Goal: Use online tool/utility: Utilize a website feature to perform a specific function

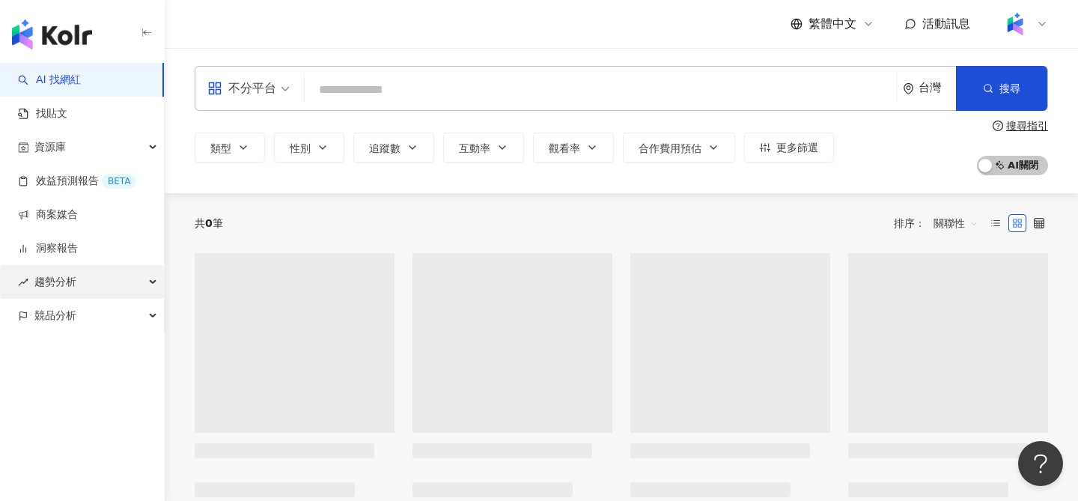
click at [101, 287] on div "趨勢分析" at bounding box center [82, 282] width 164 height 34
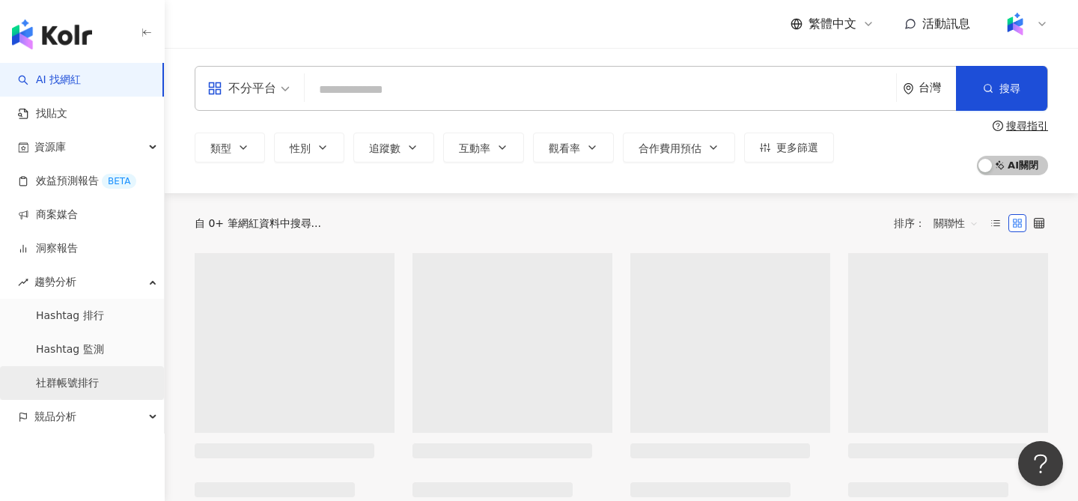
click at [92, 377] on link "社群帳號排行" at bounding box center [67, 383] width 63 height 15
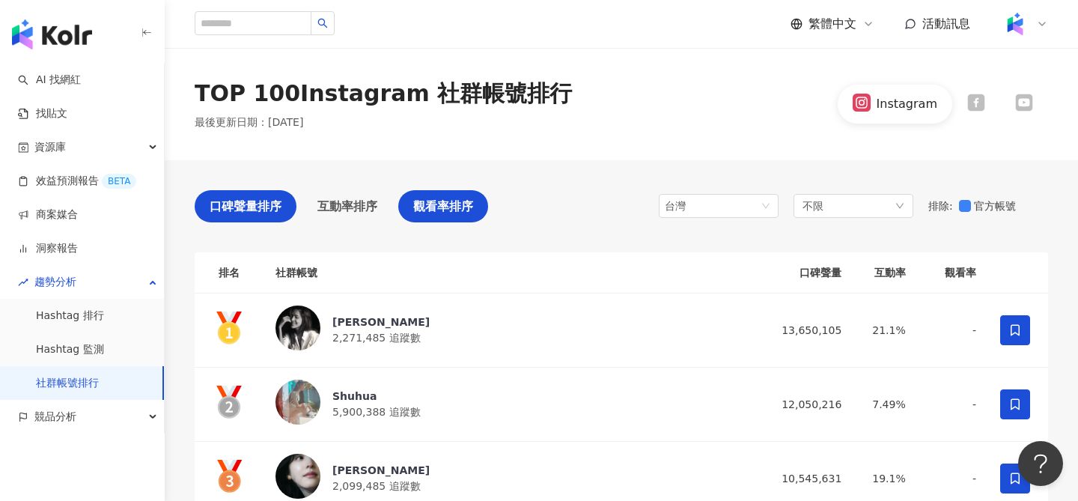
click at [433, 201] on span "觀看率排序" at bounding box center [443, 206] width 60 height 19
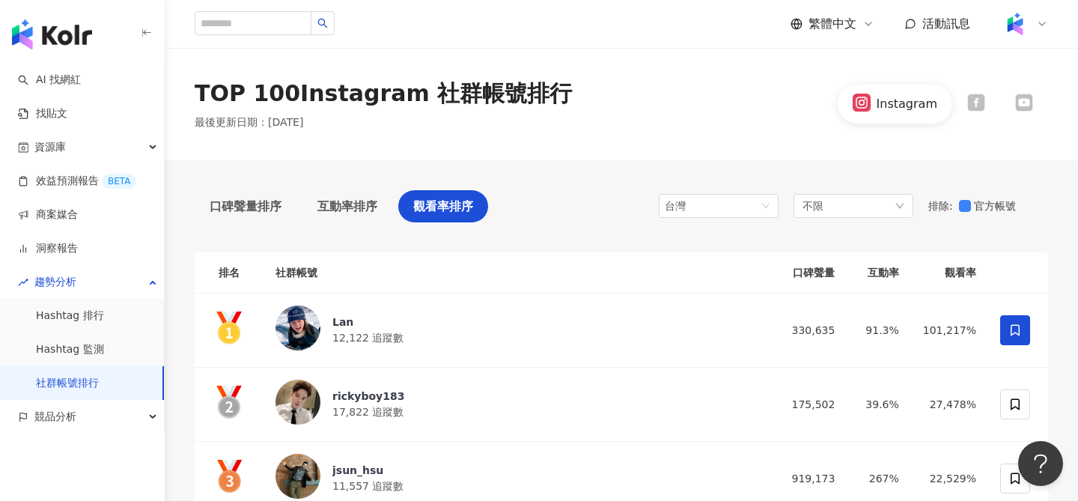
click at [1028, 105] on icon at bounding box center [1023, 102] width 14 height 10
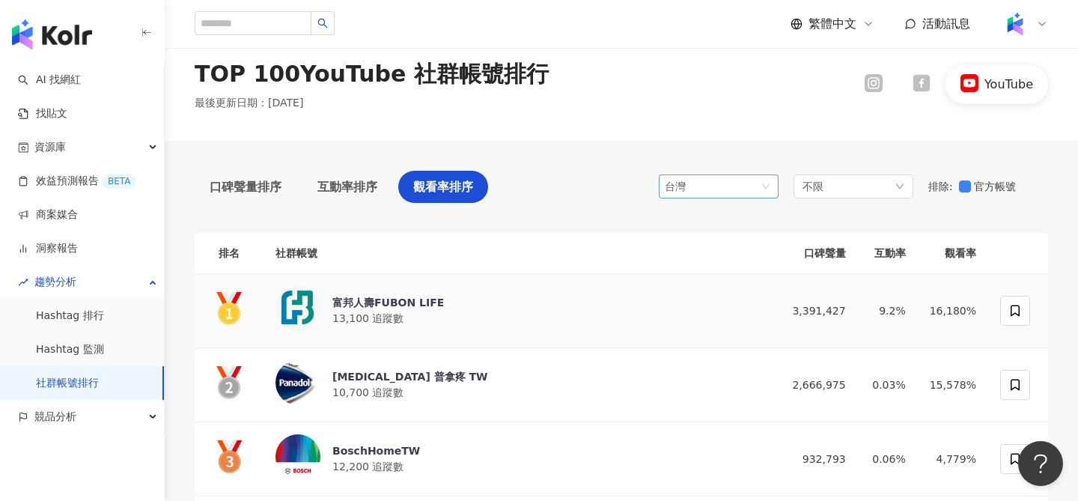
scroll to position [12, 0]
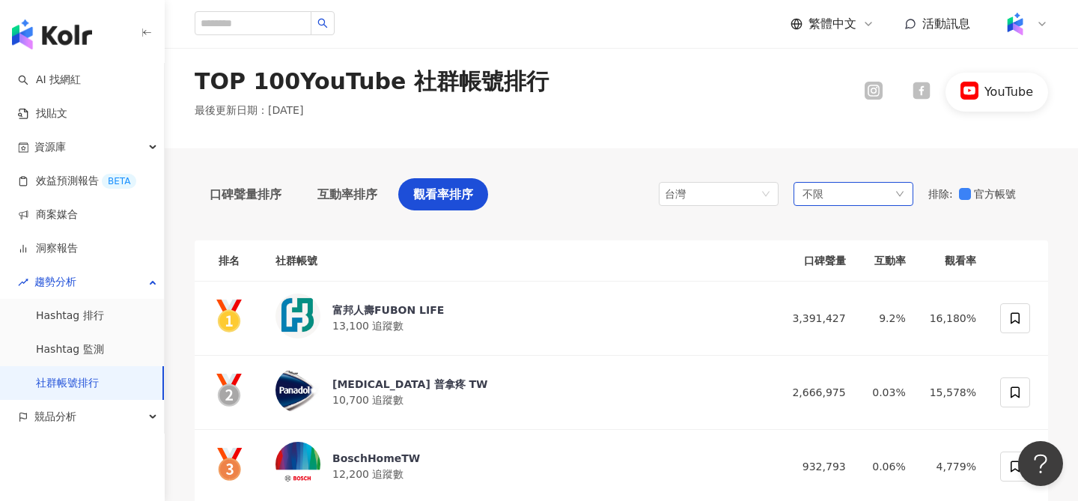
click at [840, 194] on div "不限" at bounding box center [853, 194] width 120 height 24
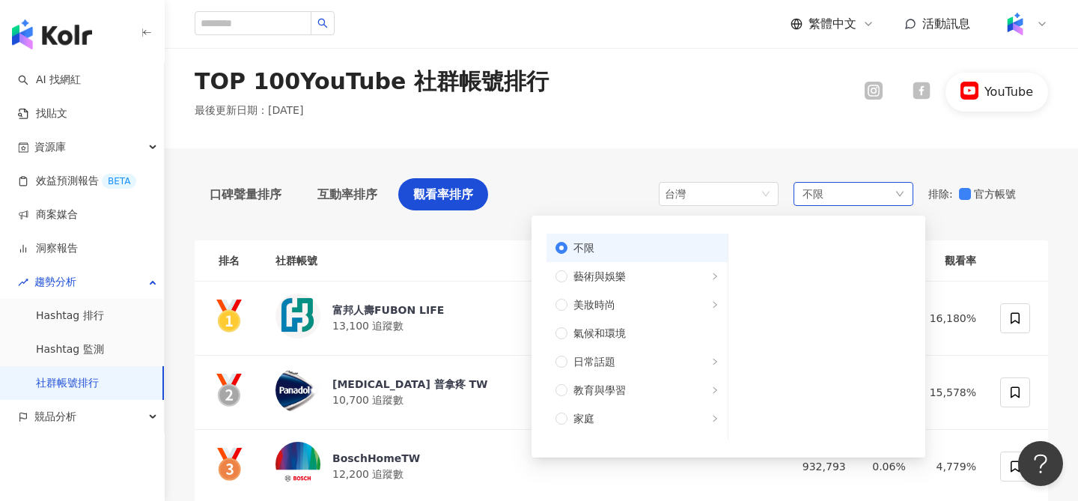
click at [591, 242] on span "不限" at bounding box center [583, 248] width 21 height 16
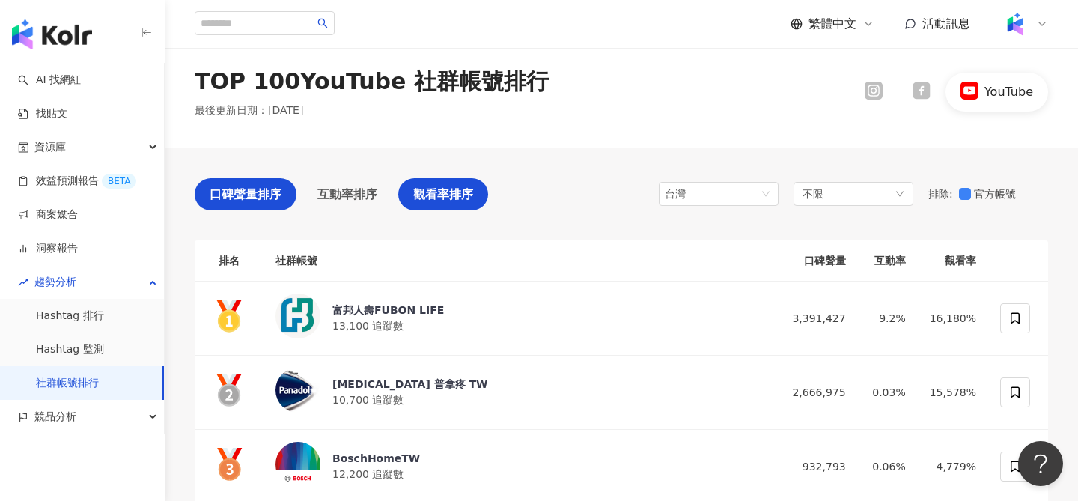
click at [240, 203] on span "口碑聲量排序" at bounding box center [246, 194] width 72 height 19
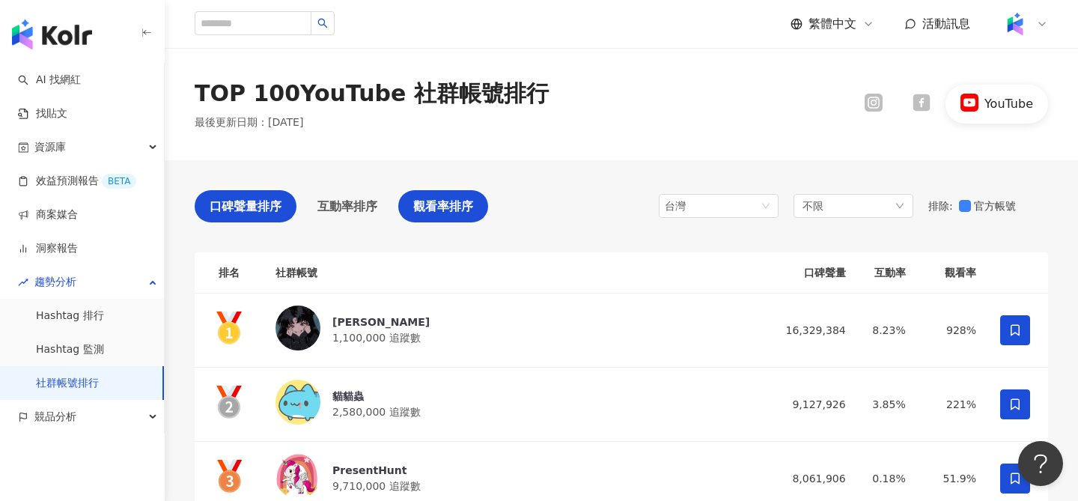
click at [449, 206] on span "觀看率排序" at bounding box center [443, 206] width 60 height 19
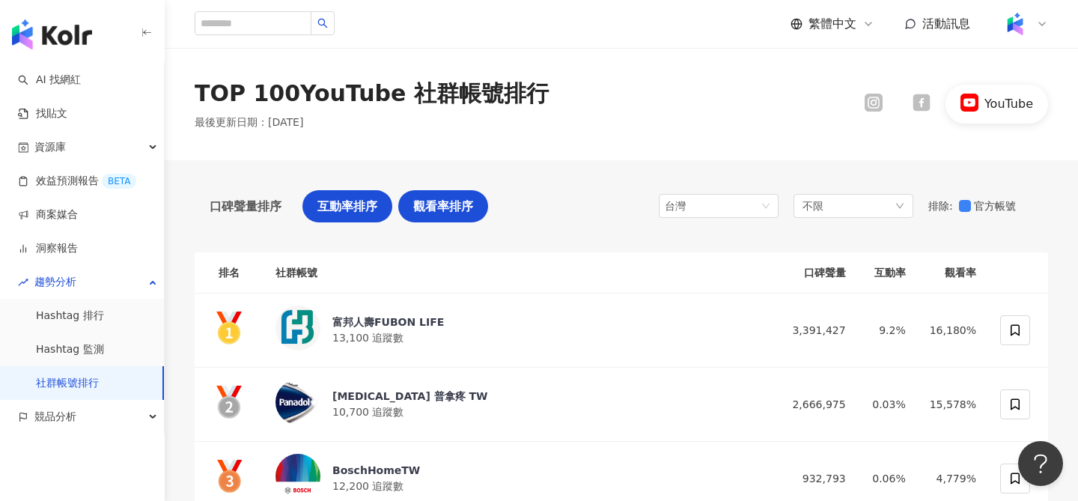
click at [332, 204] on span "互動率排序" at bounding box center [347, 206] width 60 height 19
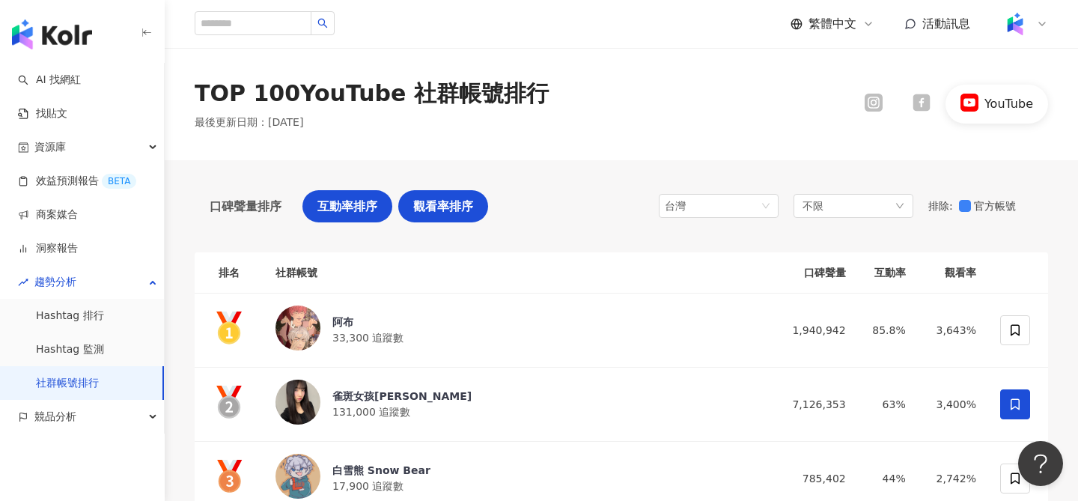
click at [450, 197] on span "觀看率排序" at bounding box center [443, 206] width 60 height 19
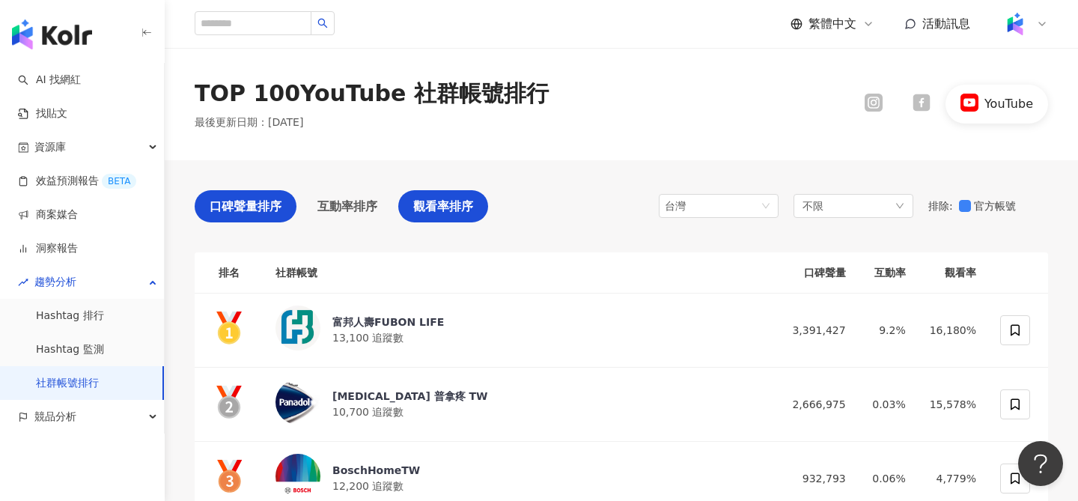
click at [248, 214] on span "口碑聲量排序" at bounding box center [246, 206] width 72 height 19
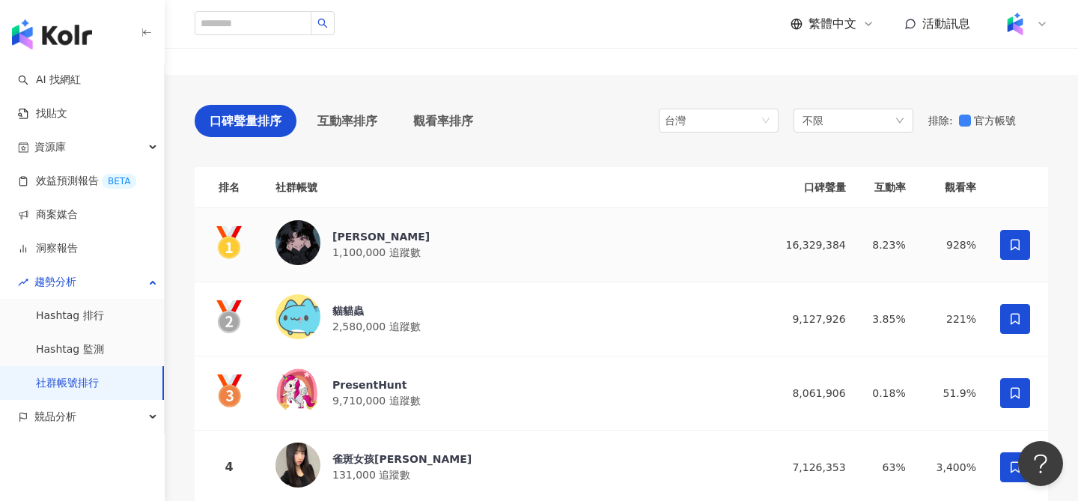
scroll to position [88, 0]
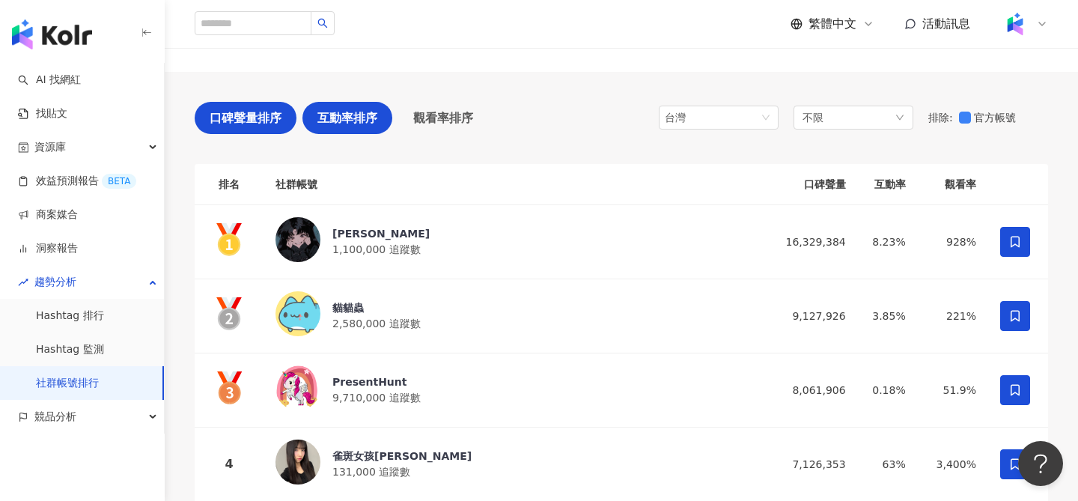
click at [366, 118] on span "互動率排序" at bounding box center [347, 118] width 60 height 19
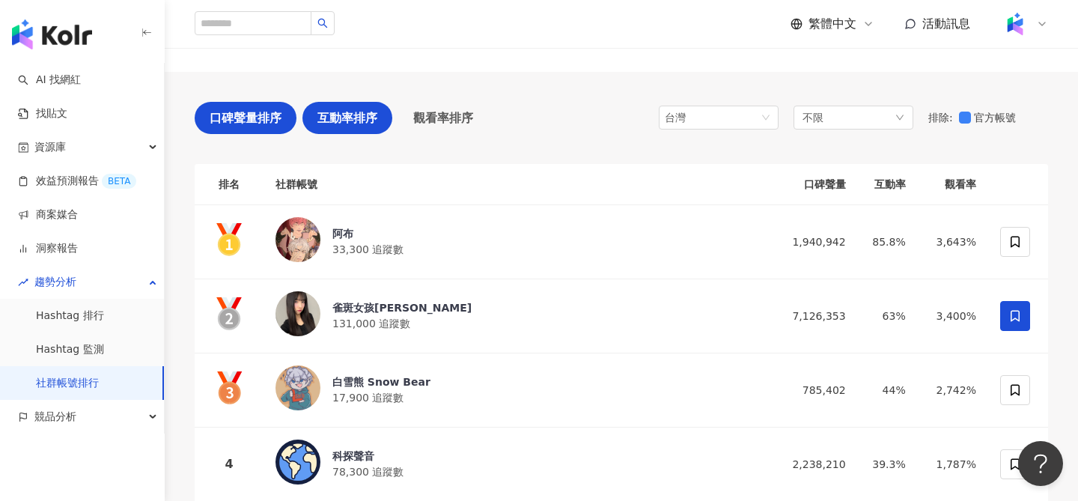
click at [234, 117] on span "口碑聲量排序" at bounding box center [246, 118] width 72 height 19
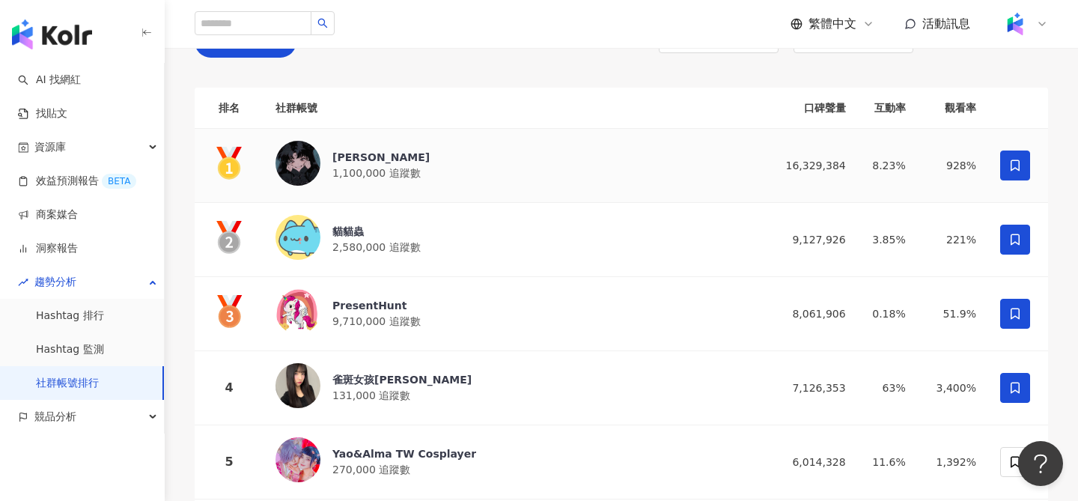
scroll to position [162, 0]
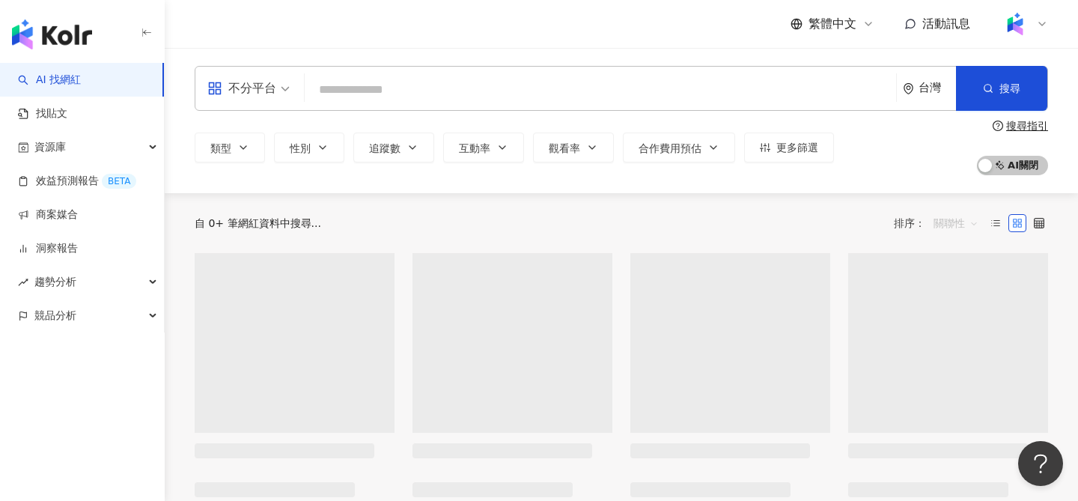
click at [945, 224] on span "關聯性" at bounding box center [955, 223] width 45 height 24
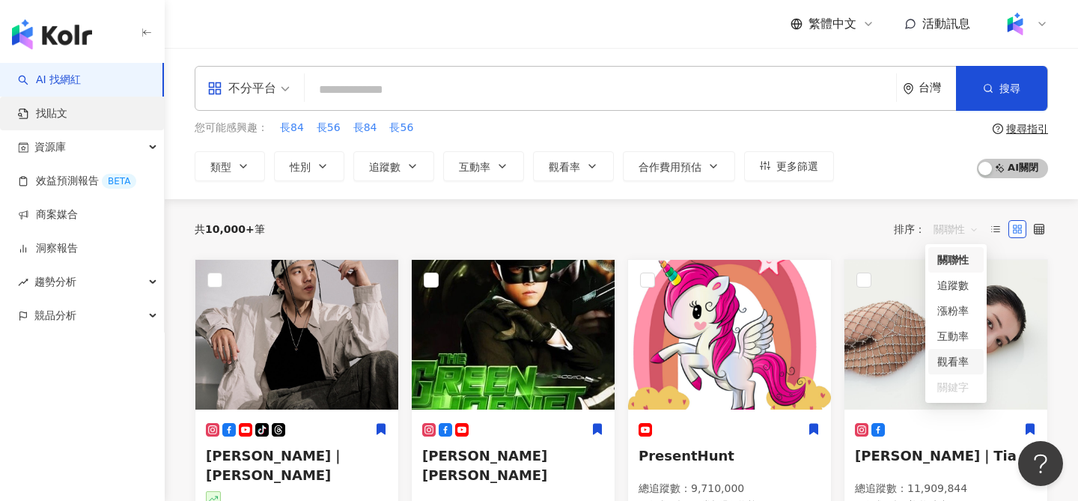
click at [67, 118] on link "找貼文" at bounding box center [42, 113] width 49 height 15
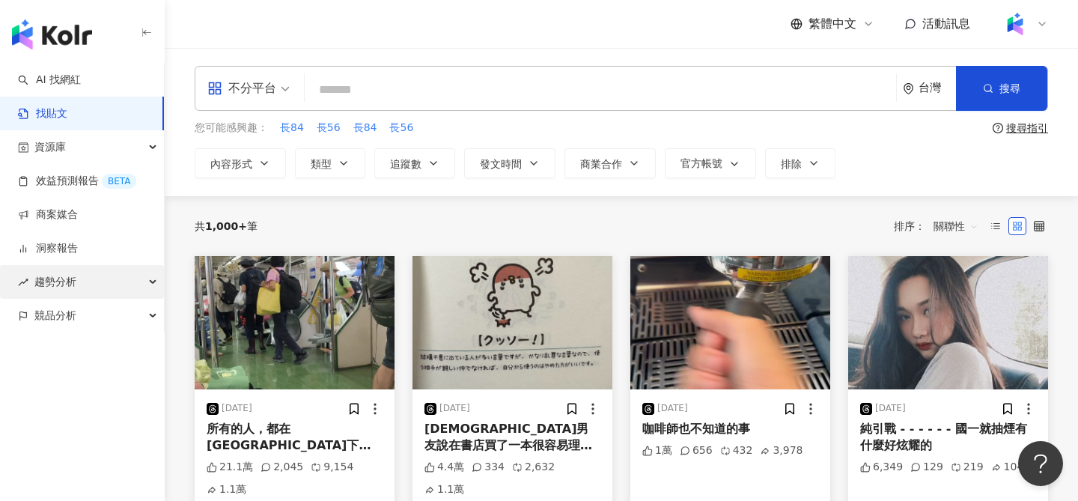
click at [112, 284] on div "趨勢分析" at bounding box center [82, 282] width 164 height 34
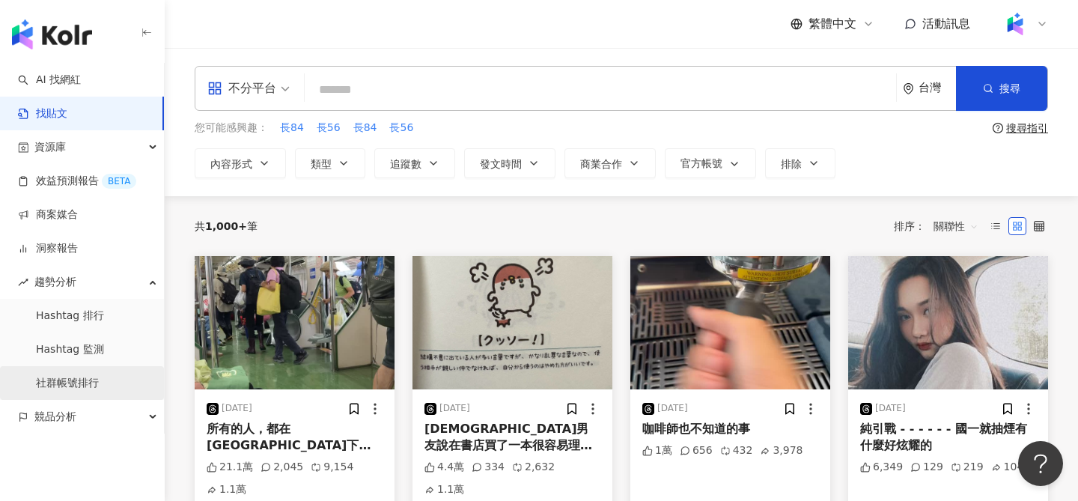
click at [99, 377] on link "社群帳號排行" at bounding box center [67, 383] width 63 height 15
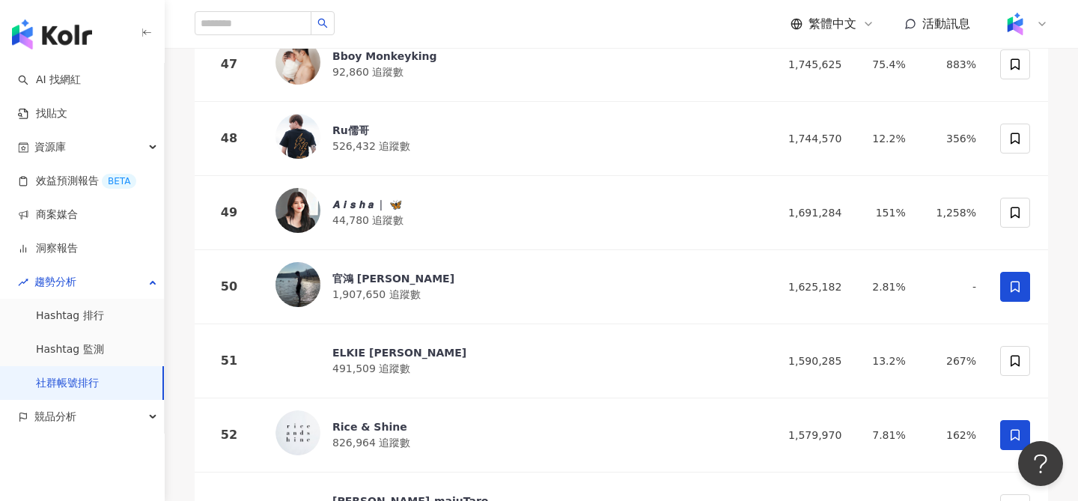
scroll to position [3592, 0]
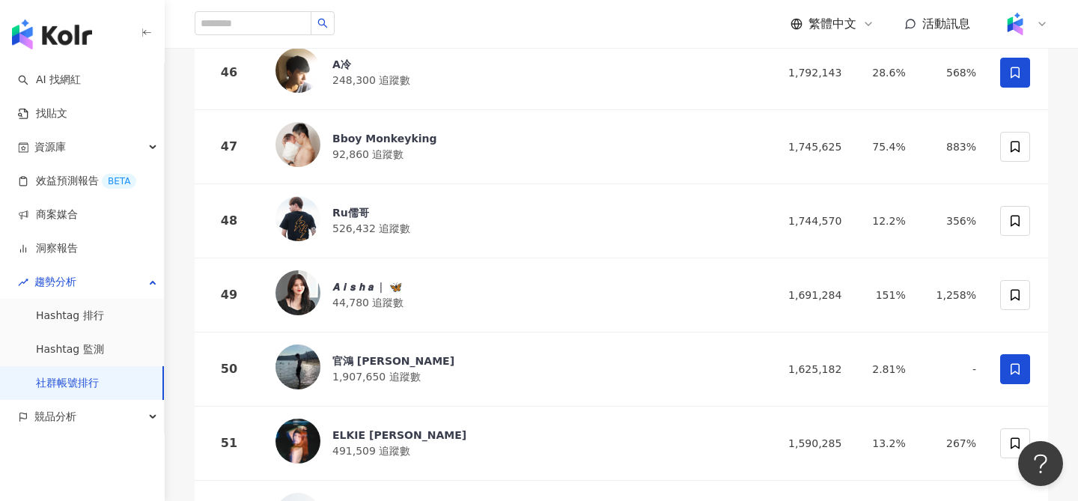
click at [1042, 22] on icon at bounding box center [1042, 24] width 12 height 12
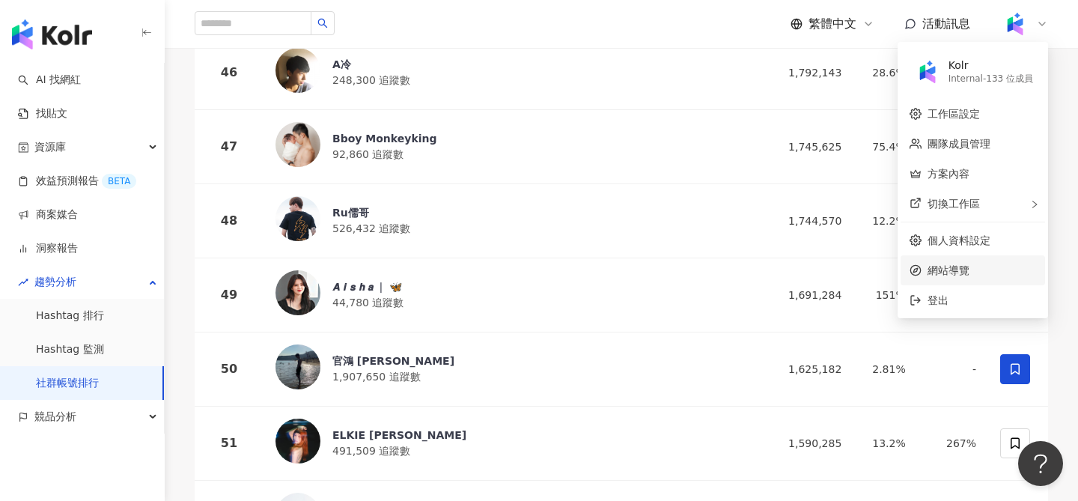
click at [953, 266] on span "網站導覽" at bounding box center [981, 270] width 109 height 16
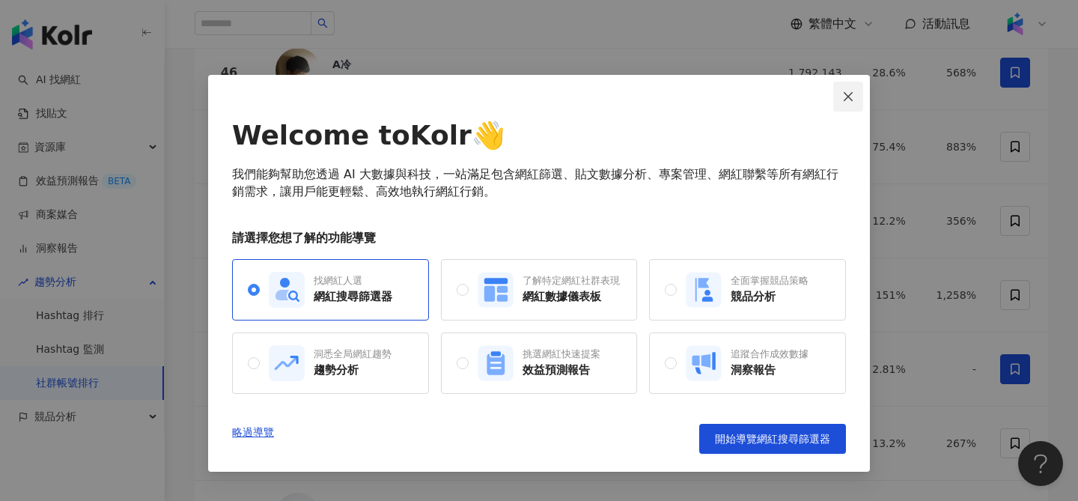
click at [852, 100] on icon "close" at bounding box center [848, 95] width 9 height 9
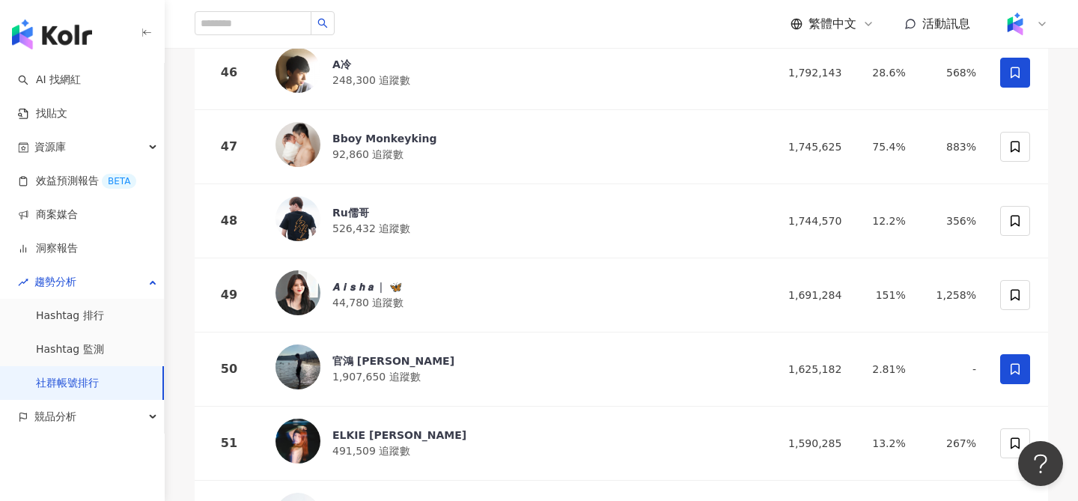
click at [1025, 22] on img at bounding box center [1015, 24] width 28 height 28
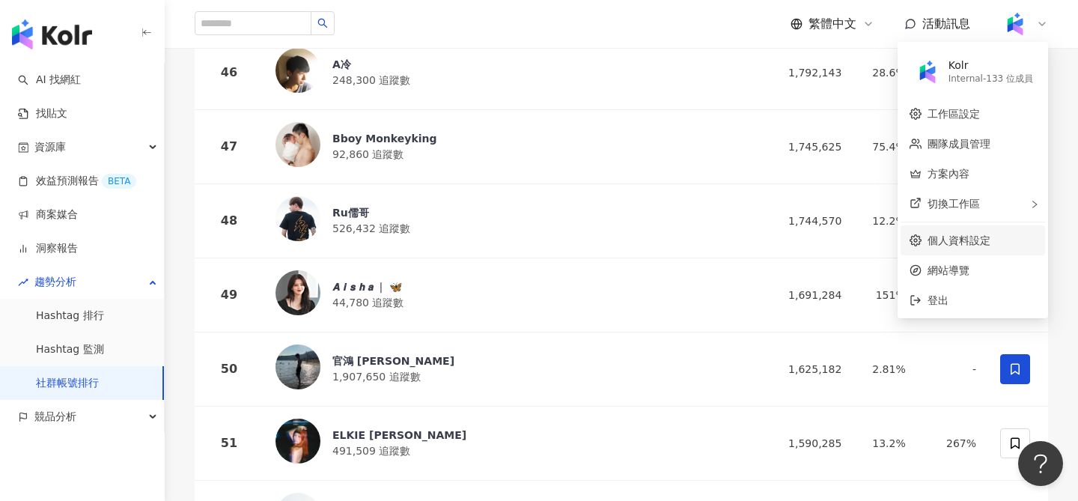
click at [947, 246] on link "個人資料設定" at bounding box center [958, 240] width 63 height 12
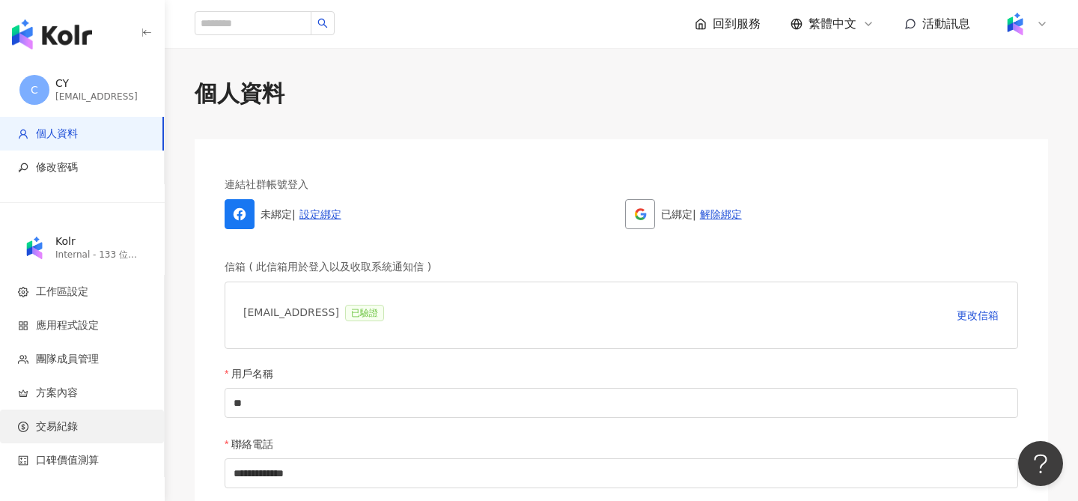
click at [68, 430] on span "交易紀錄" at bounding box center [57, 426] width 42 height 15
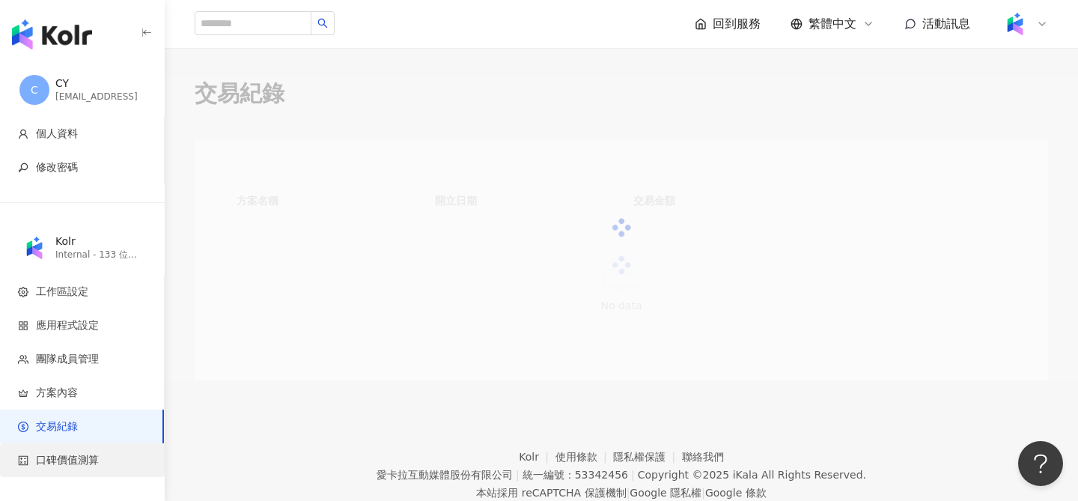
click at [70, 457] on span "口碑價值測算" at bounding box center [67, 460] width 63 height 15
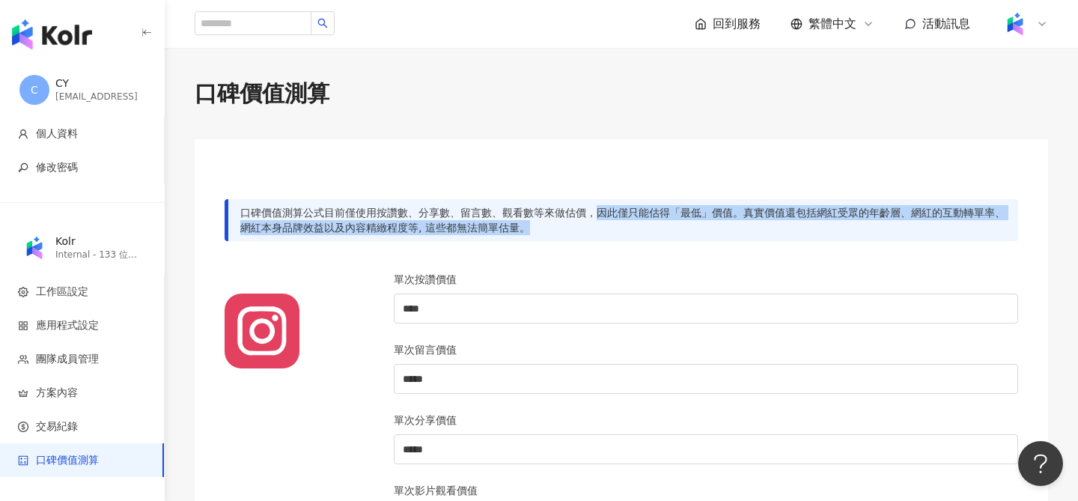
drag, startPoint x: 594, startPoint y: 215, endPoint x: 687, endPoint y: 234, distance: 95.4
click at [687, 234] on div "口碑價值測算公式目前僅使用按讚數、分享數、留言數、觀看數等來做估價，因此僅只能估得「最低」價值。真實價值還包括網紅受眾的年齡層、網紅的互動轉單率、網紅本身品牌…" at bounding box center [621, 220] width 793 height 42
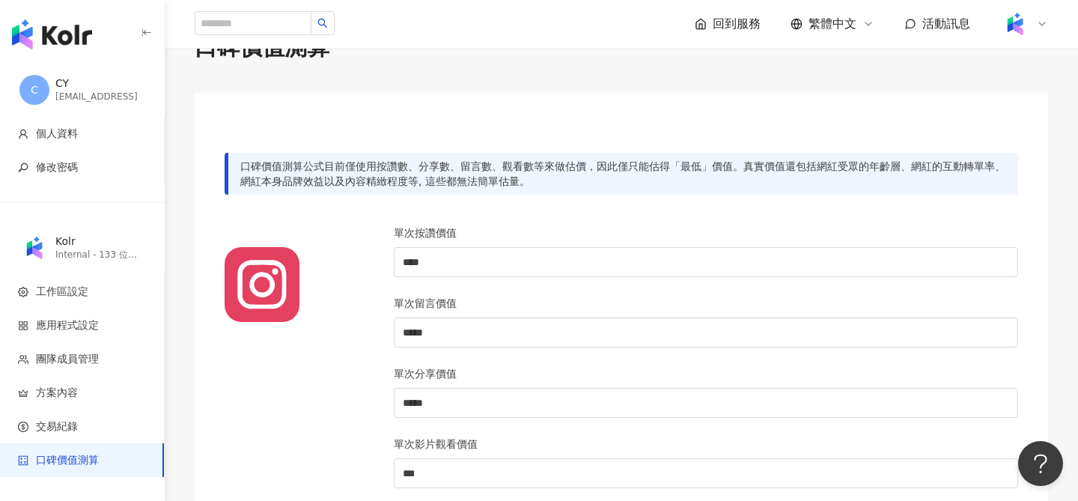
scroll to position [52, 0]
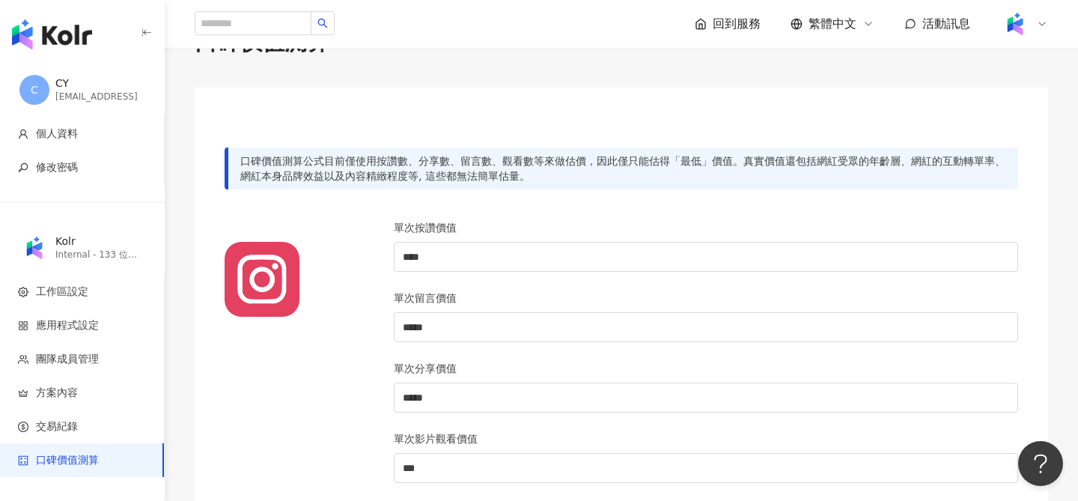
click at [442, 438] on label "單次影片觀看價值" at bounding box center [447, 438] width 106 height 16
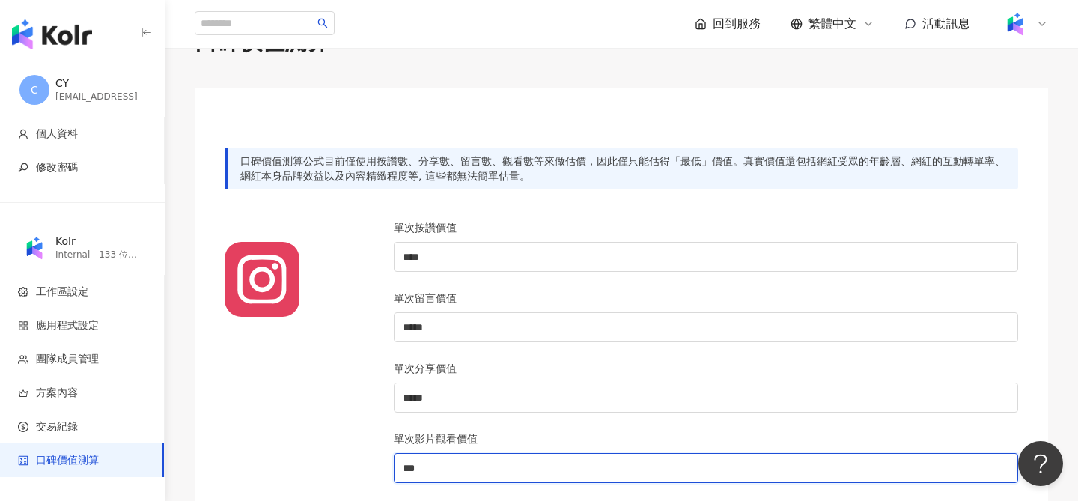
click at [442, 454] on input "***" at bounding box center [705, 468] width 623 height 28
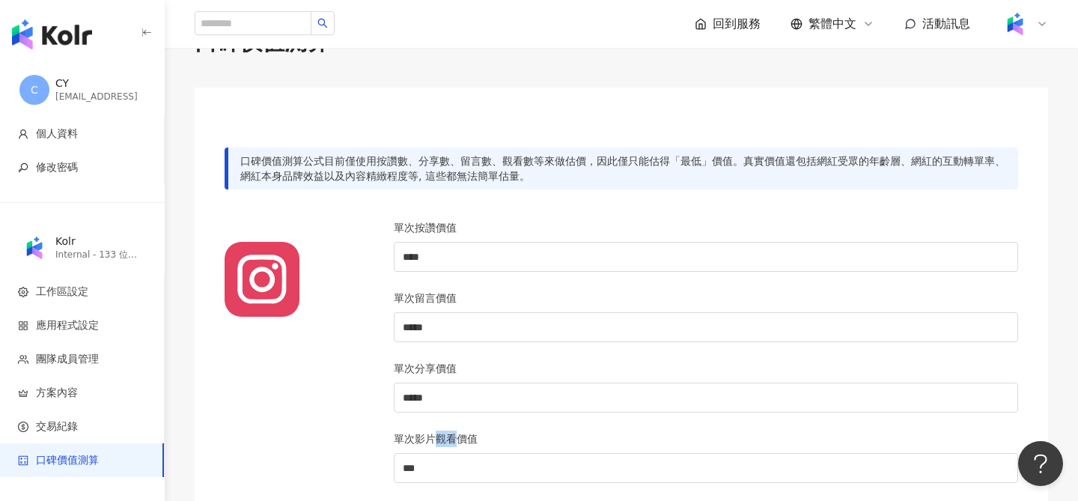
click at [442, 438] on label "單次影片觀看價值" at bounding box center [447, 438] width 106 height 16
click at [442, 454] on input "***" at bounding box center [705, 468] width 623 height 28
click at [442, 438] on label "單次影片觀看價值" at bounding box center [447, 438] width 106 height 16
click at [442, 454] on input "***" at bounding box center [705, 468] width 623 height 28
copy div "單次影片觀看價值"
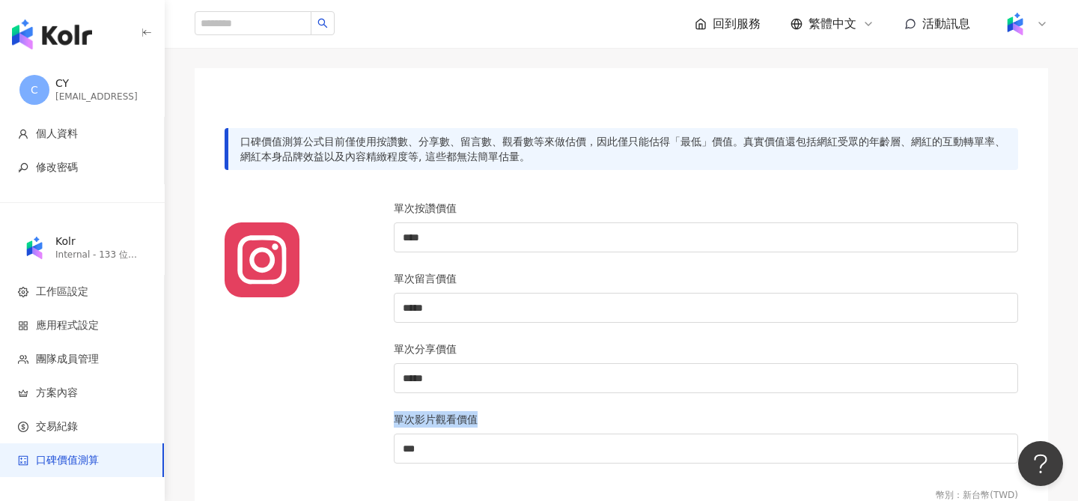
scroll to position [70, 0]
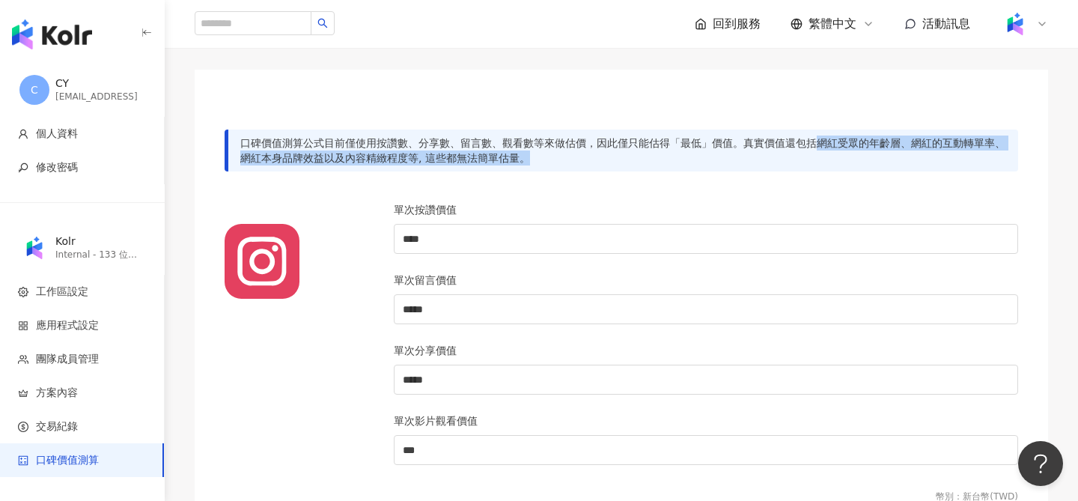
drag, startPoint x: 820, startPoint y: 141, endPoint x: 797, endPoint y: 152, distance: 24.8
click at [766, 162] on div "口碑價值測算公式目前僅使用按讚數、分享數、留言數、觀看數等來做估價，因此僅只能估得「最低」價值。真實價值還包括網紅受眾的年齡層、網紅的互動轉單率、網紅本身品牌…" at bounding box center [621, 150] width 793 height 42
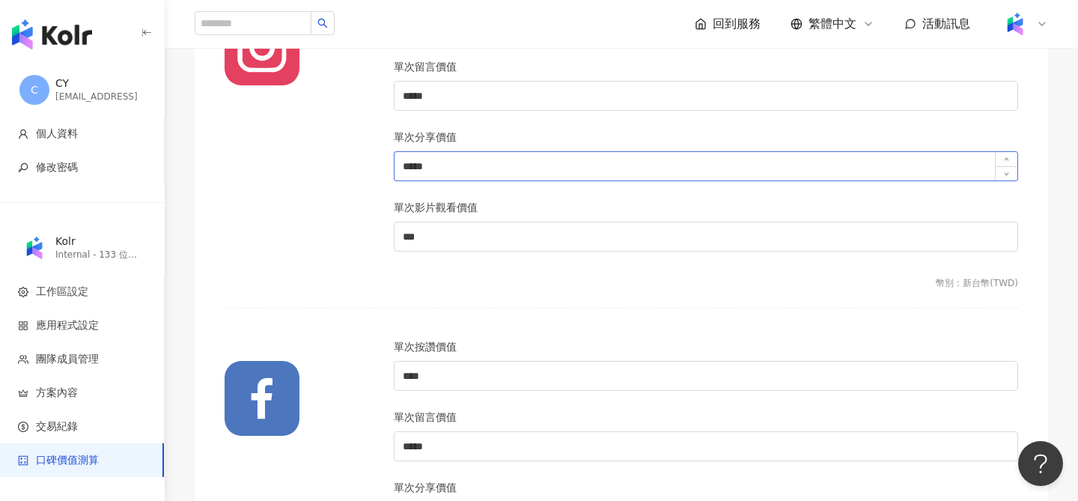
scroll to position [349, 0]
